Goal: Check status

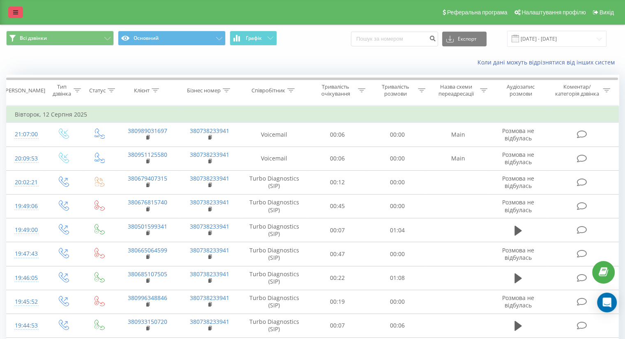
click at [16, 13] on icon at bounding box center [15, 12] width 5 height 6
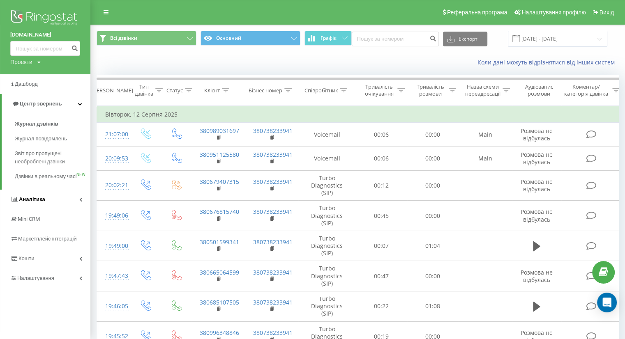
click at [37, 203] on span "Аналiтика" at bounding box center [32, 199] width 26 height 6
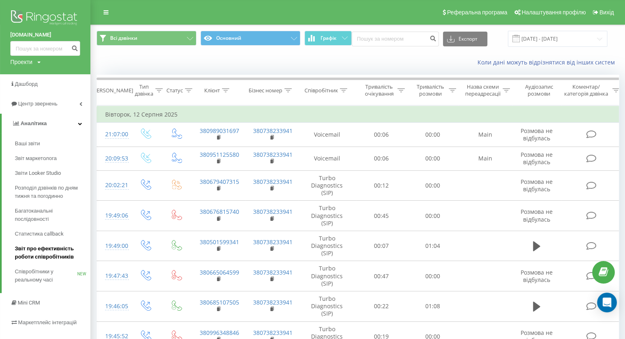
click at [27, 256] on span "Звіт про ефективність роботи співробітників" at bounding box center [50, 253] width 71 height 16
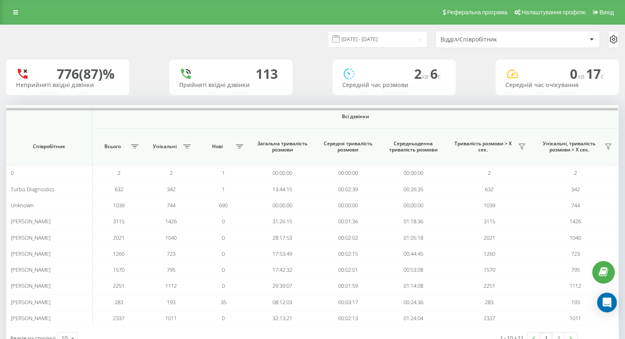
scroll to position [26, 0]
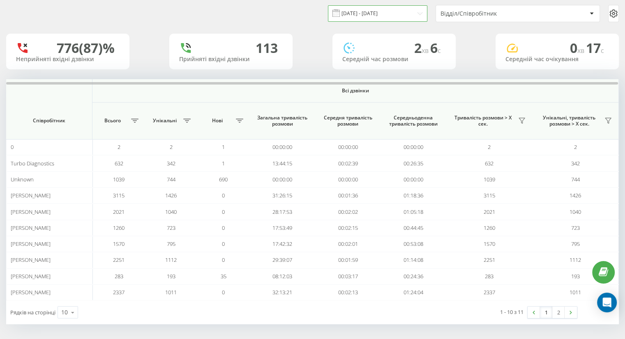
click at [393, 14] on input "20.08.2025 - 20.09.2025" at bounding box center [377, 13] width 99 height 16
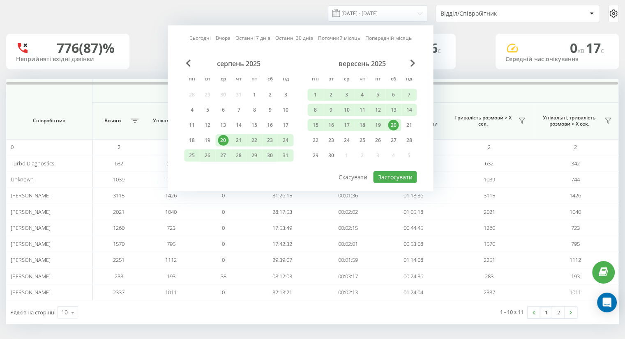
click at [389, 126] on div "20" at bounding box center [393, 125] width 11 height 11
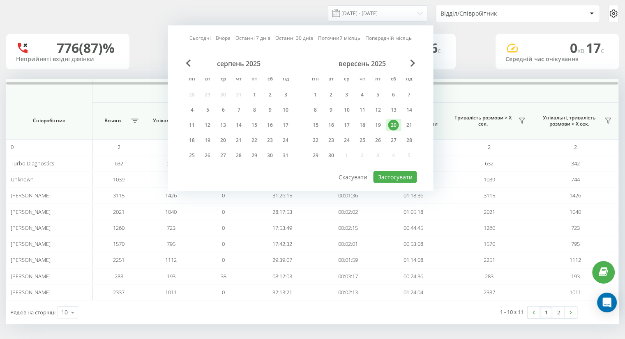
click at [389, 126] on div "20" at bounding box center [393, 125] width 11 height 11
click at [389, 176] on button "Застосувати" at bounding box center [395, 177] width 44 height 12
type input "20.09.2025 - 20.09.2025"
